Goal: Information Seeking & Learning: Learn about a topic

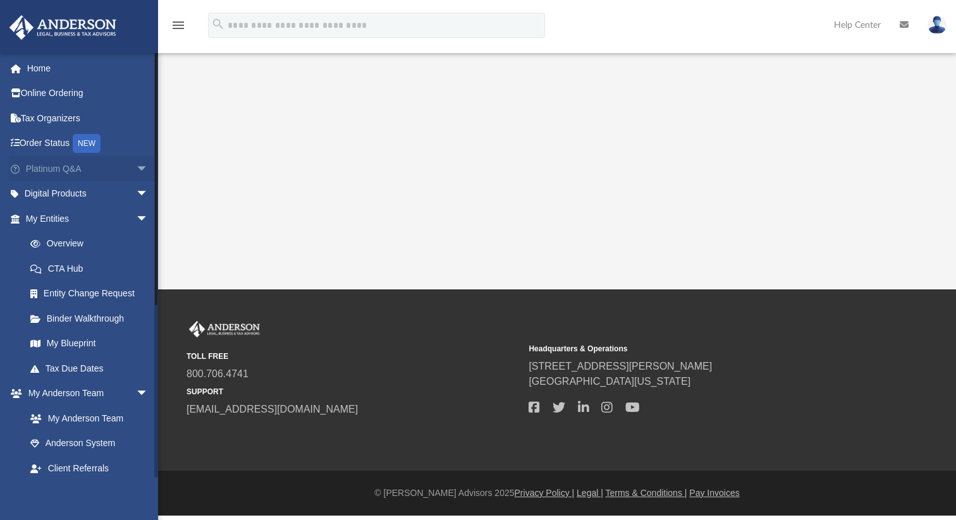
click at [49, 170] on link "Platinum Q&A arrow_drop_down" at bounding box center [88, 168] width 159 height 25
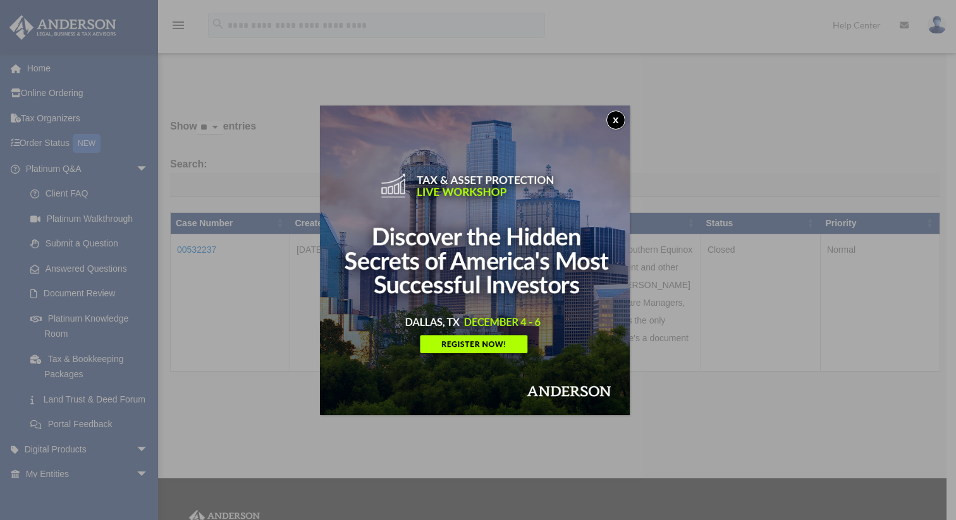
click at [622, 122] on button "x" at bounding box center [616, 120] width 19 height 19
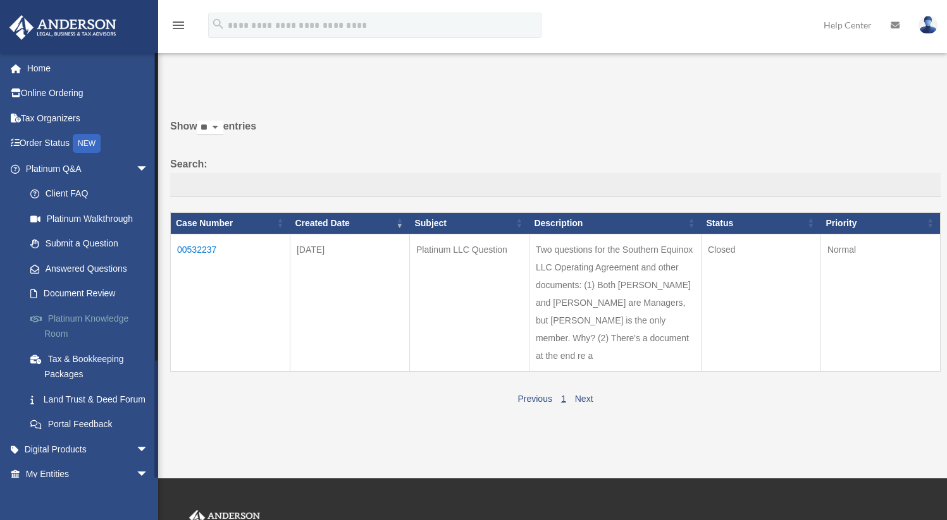
click at [82, 324] on link "Platinum Knowledge Room" at bounding box center [93, 326] width 150 height 40
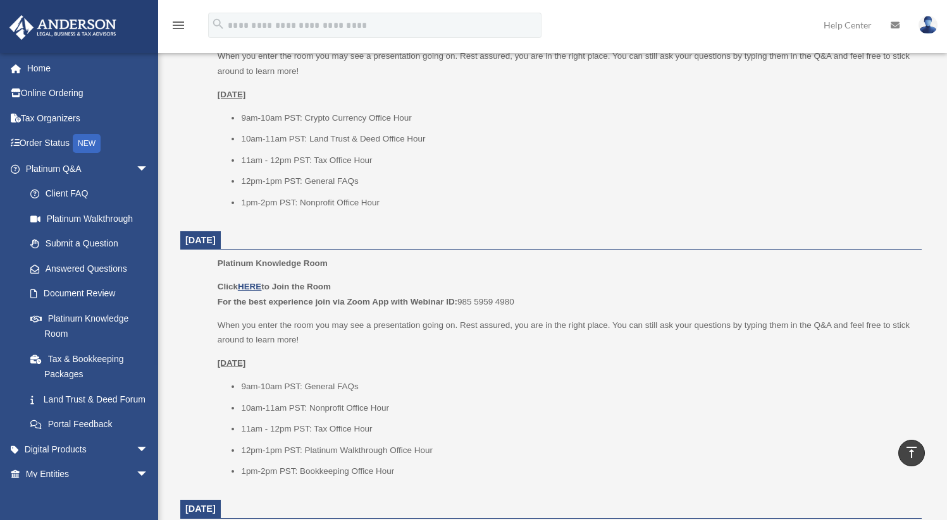
scroll to position [879, 0]
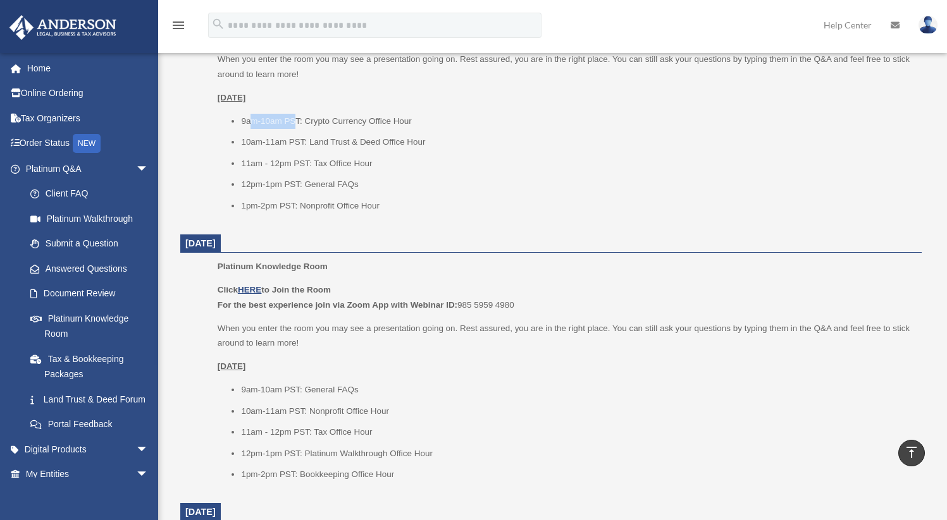
drag, startPoint x: 297, startPoint y: 120, endPoint x: 253, endPoint y: 118, distance: 44.3
click at [253, 118] on li "9am-10am PST: Crypto Currency Office Hour" at bounding box center [577, 121] width 672 height 15
click at [304, 127] on li "9am-10am PST: Crypto Currency Office Hour" at bounding box center [577, 121] width 672 height 15
